Goal: Communication & Community: Answer question/provide support

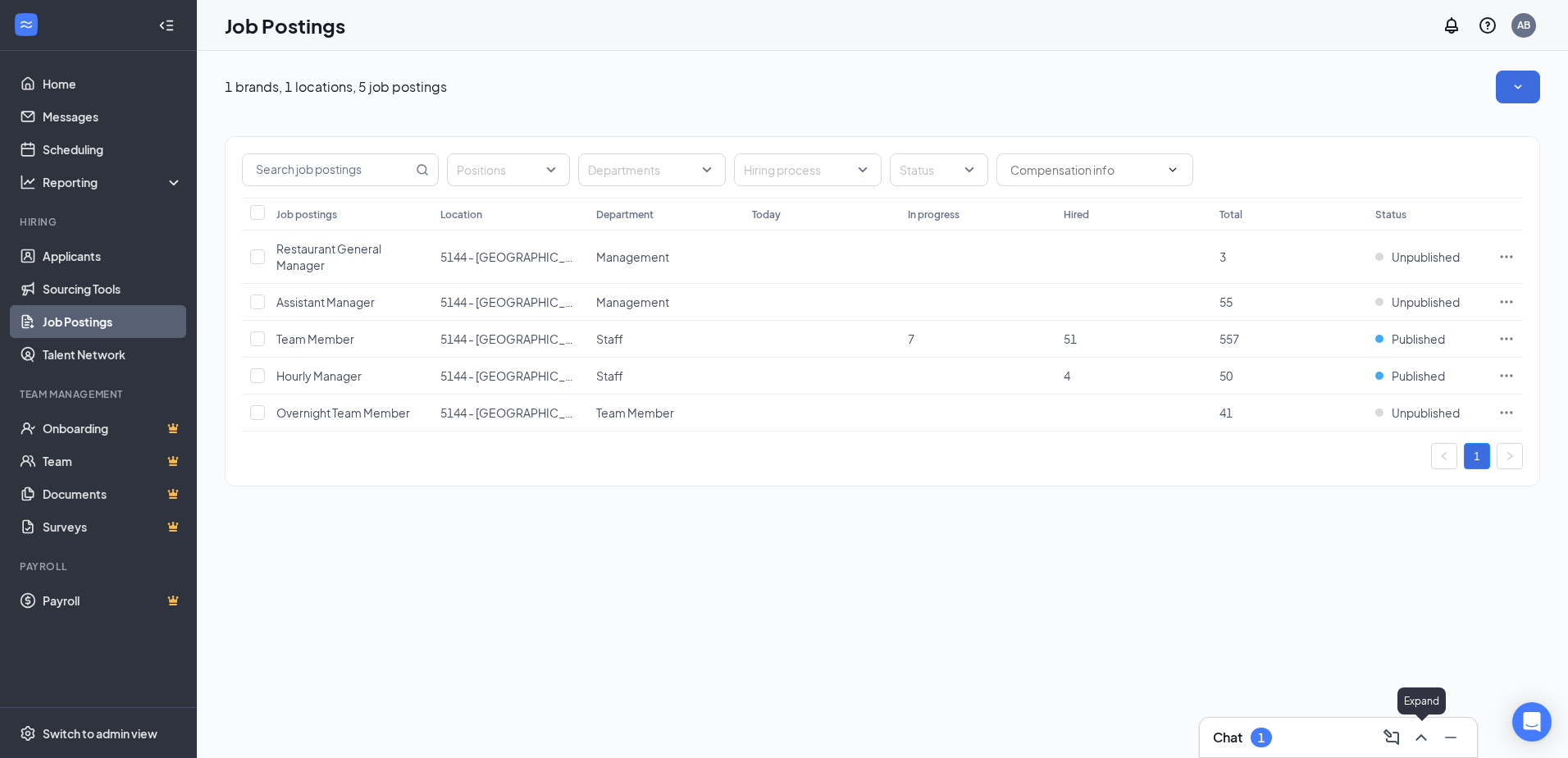
click at [1413, 739] on icon "ChevronUp" at bounding box center [1422, 737] width 20 height 20
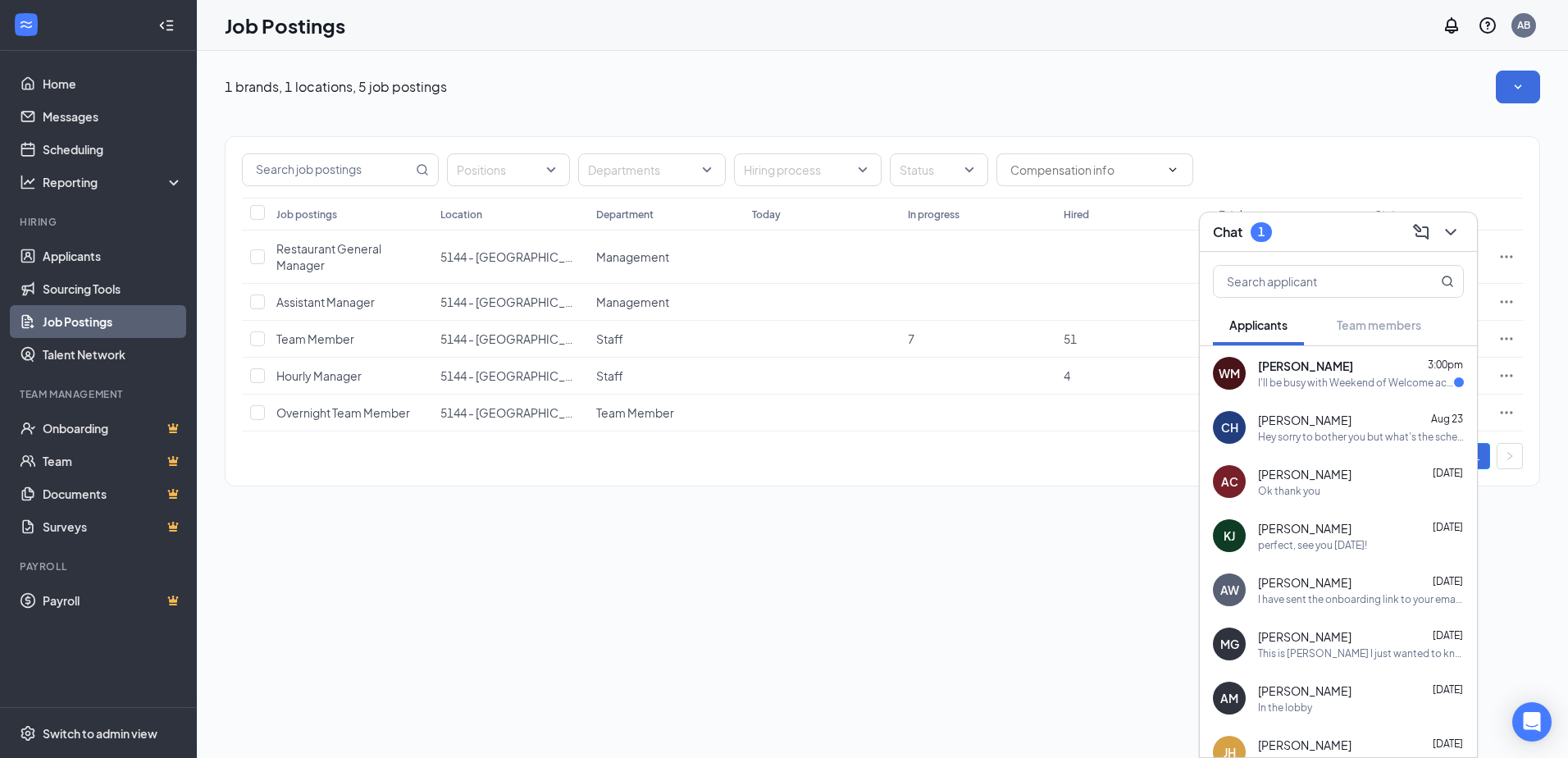
click at [1331, 385] on div "I'll be busy with Weekend of Welcome activities" at bounding box center [1356, 382] width 196 height 14
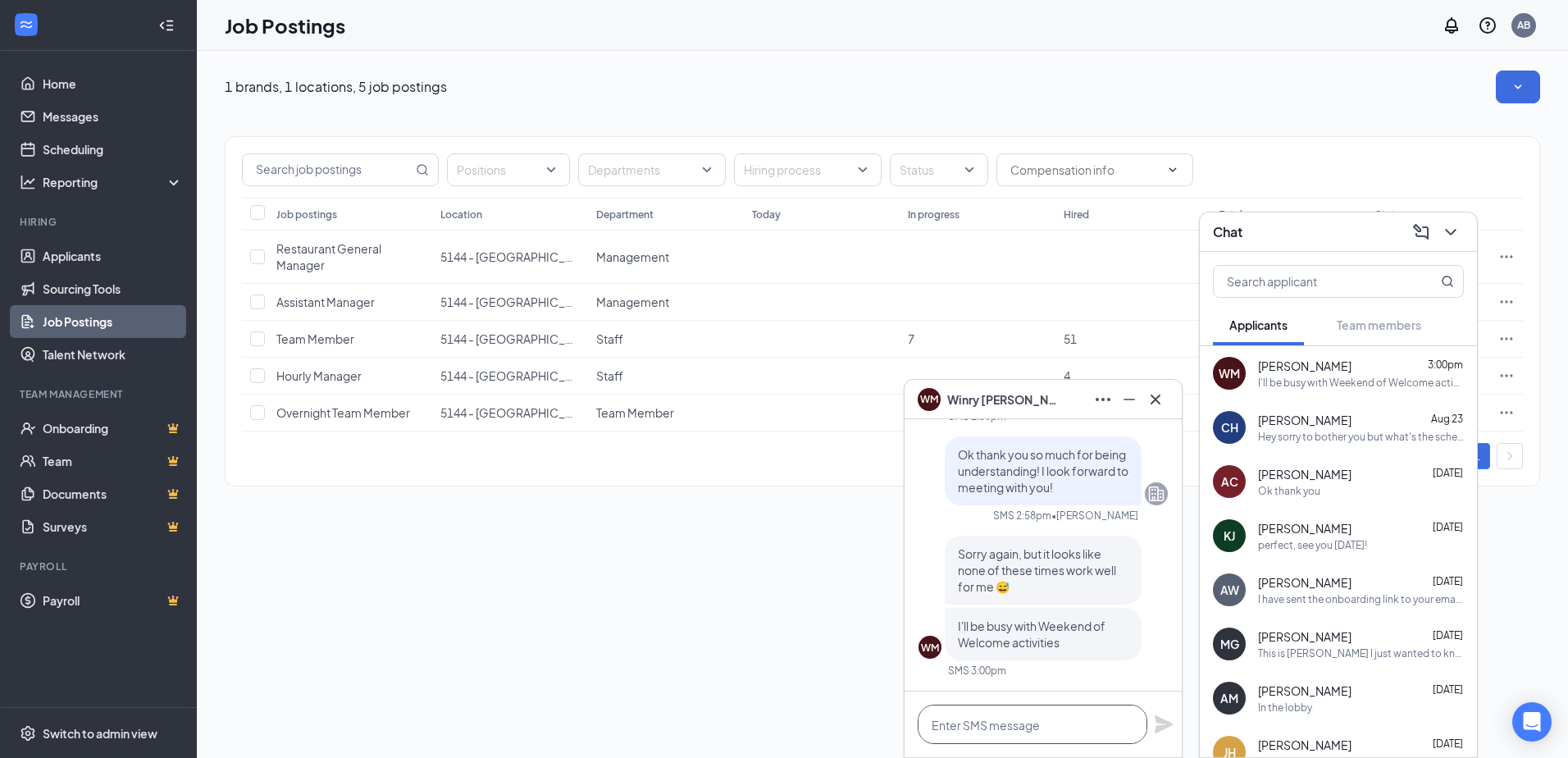
click at [1026, 723] on textarea at bounding box center [1033, 723] width 230 height 39
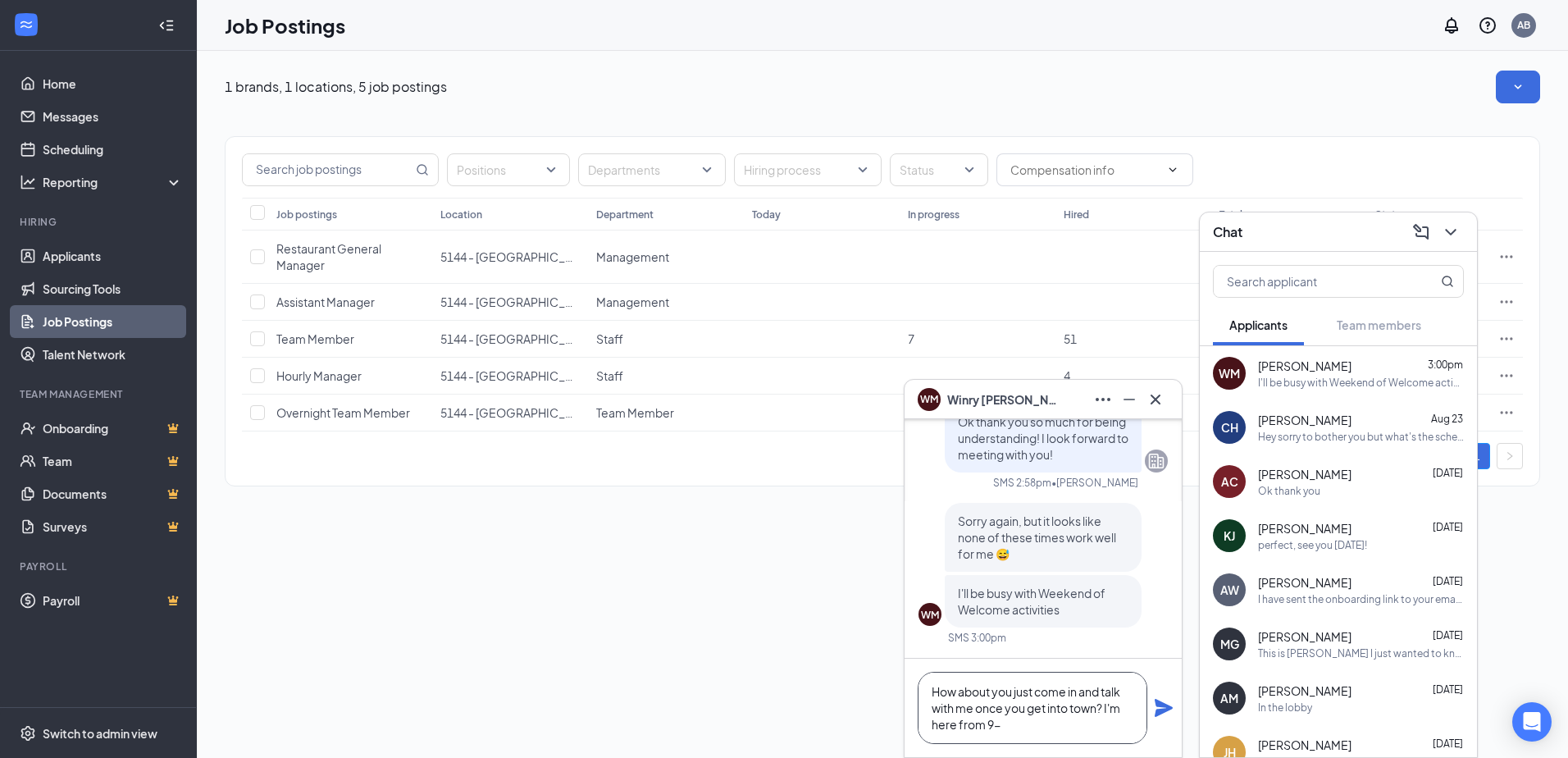
click at [1023, 735] on textarea "How about you just come in and talk with me once you get into town? I'm here fr…" at bounding box center [1033, 708] width 230 height 72
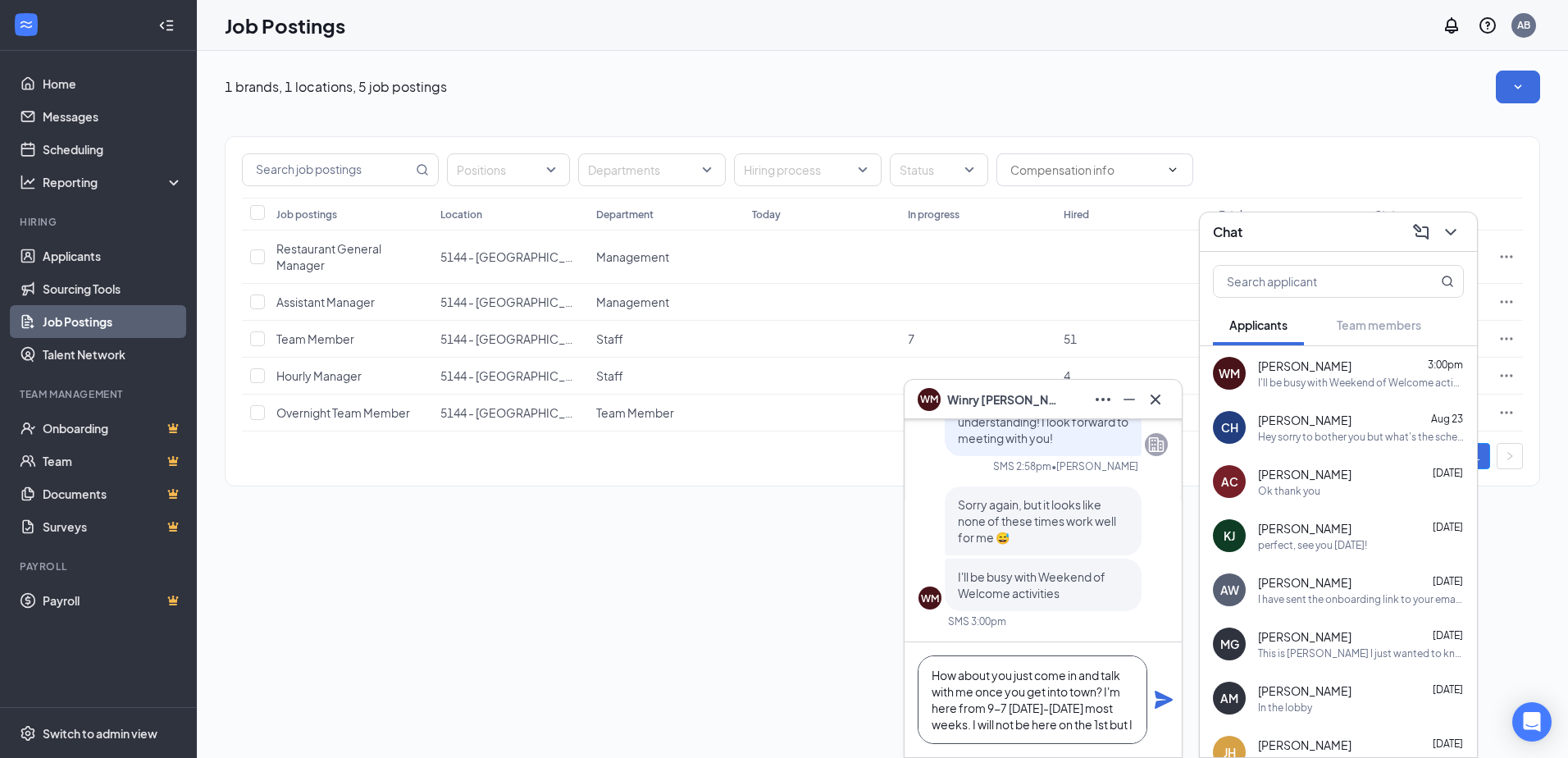
scroll to position [17, 0]
type textarea "How about you just come in and talk with me once you get into town? I'm here fr…"
drag, startPoint x: 1160, startPoint y: 708, endPoint x: 1163, endPoint y: 697, distance: 11.4
click at [1160, 704] on icon "Plane" at bounding box center [1163, 699] width 20 height 20
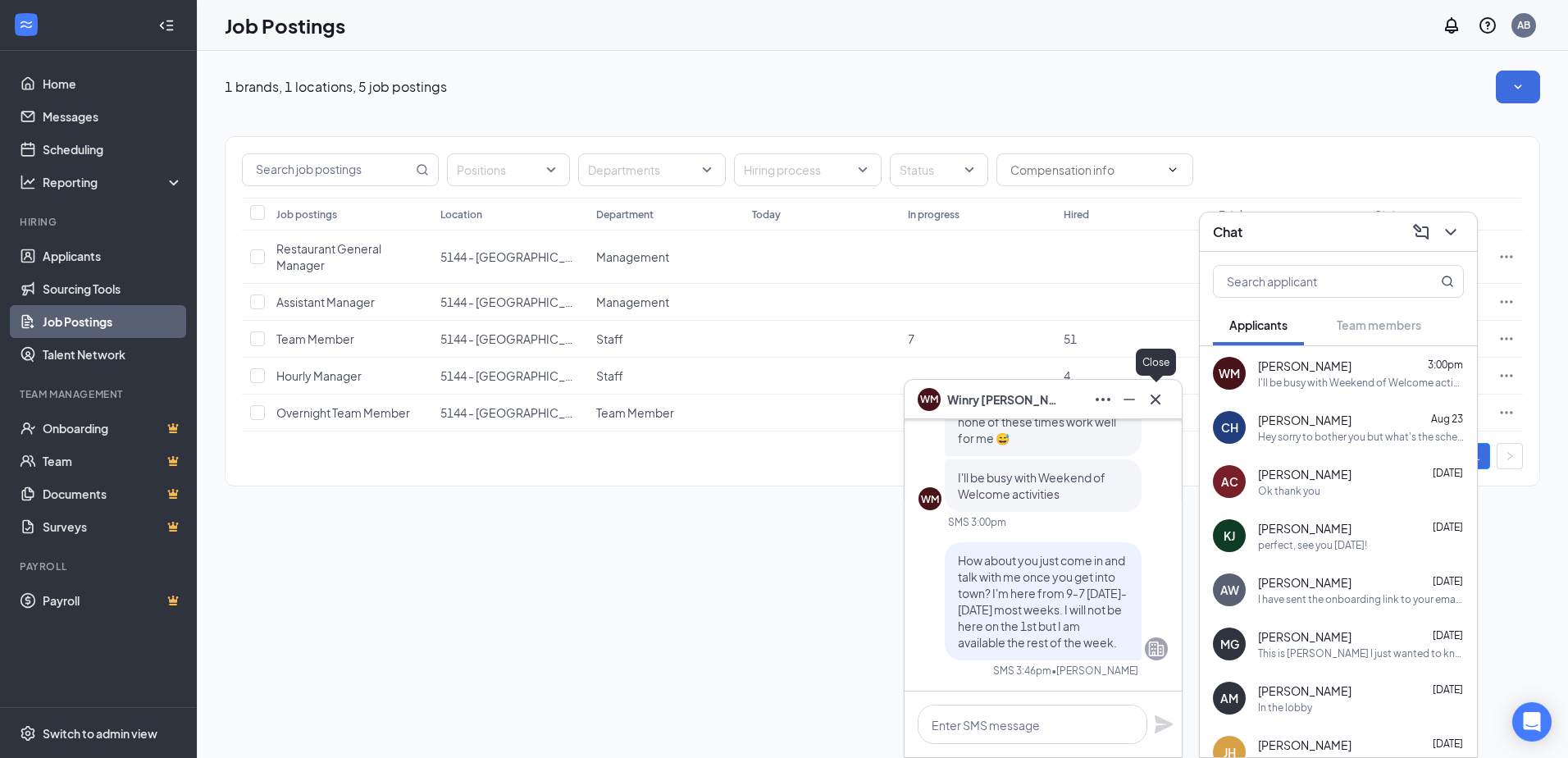
click at [1148, 396] on icon "Cross" at bounding box center [1156, 399] width 20 height 20
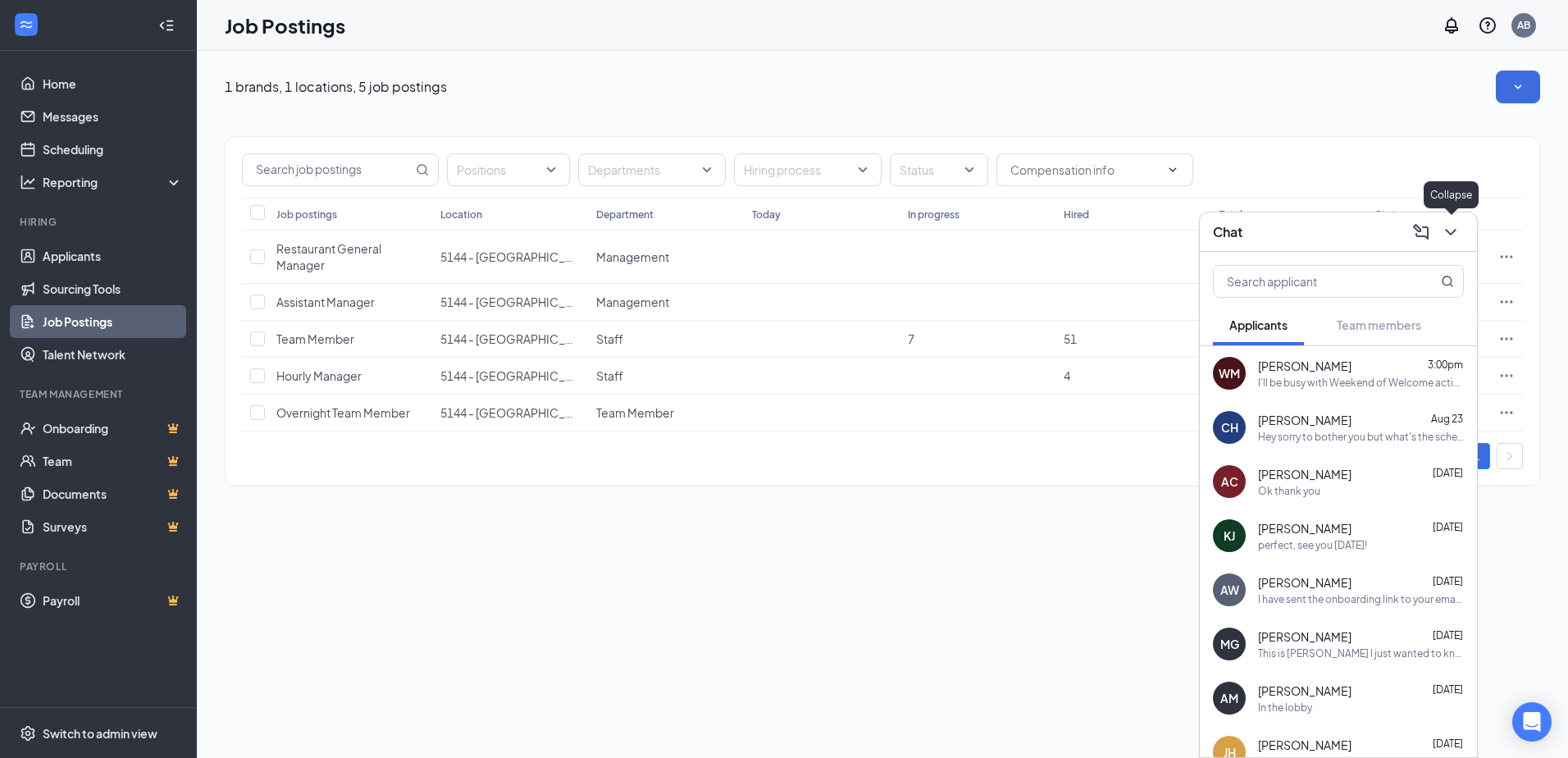
click at [1444, 239] on icon "ChevronDown" at bounding box center [1451, 232] width 20 height 20
